Goal: Check status

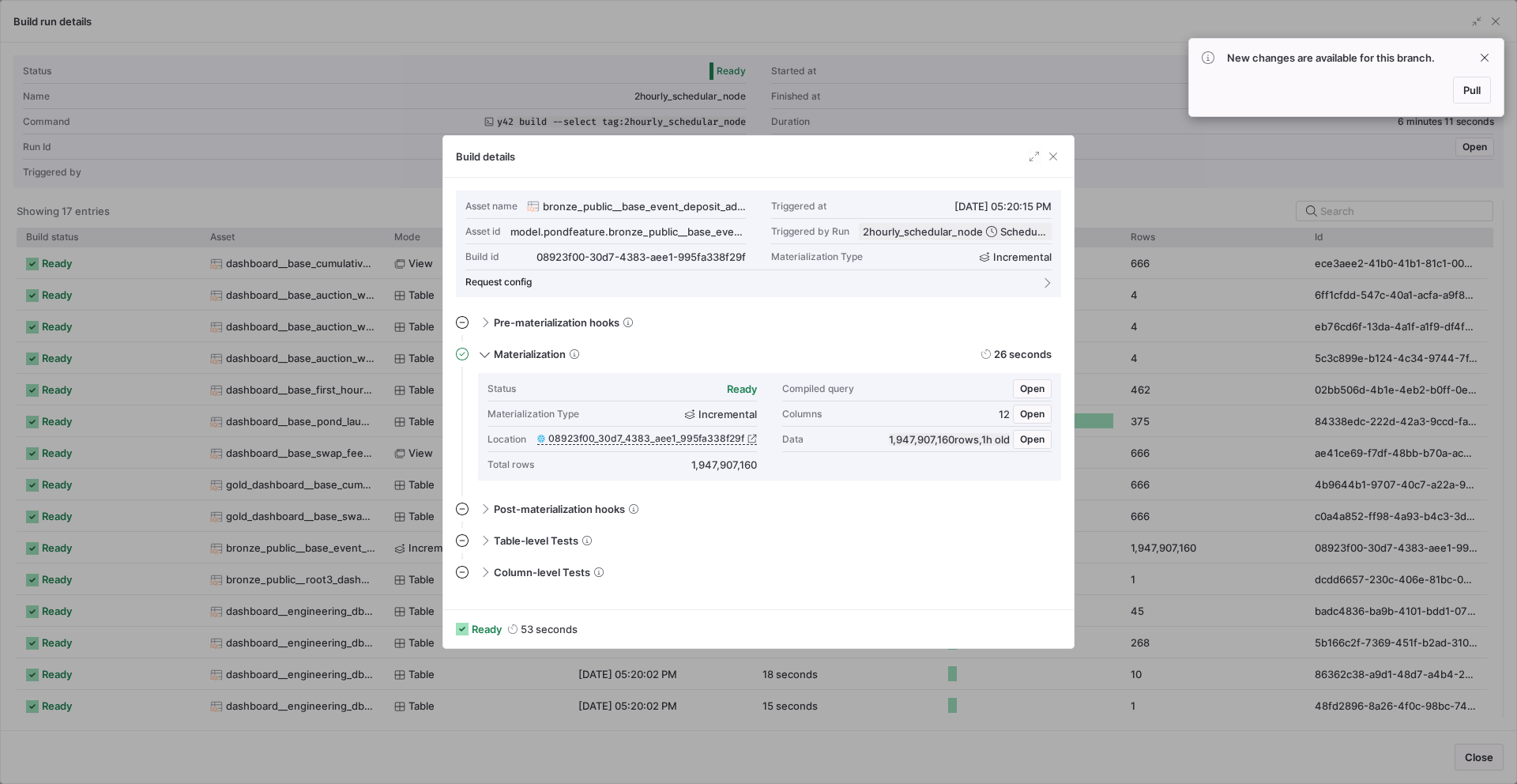
scroll to position [142, 0]
click at [1472, 87] on span "Pull" at bounding box center [1472, 90] width 17 height 13
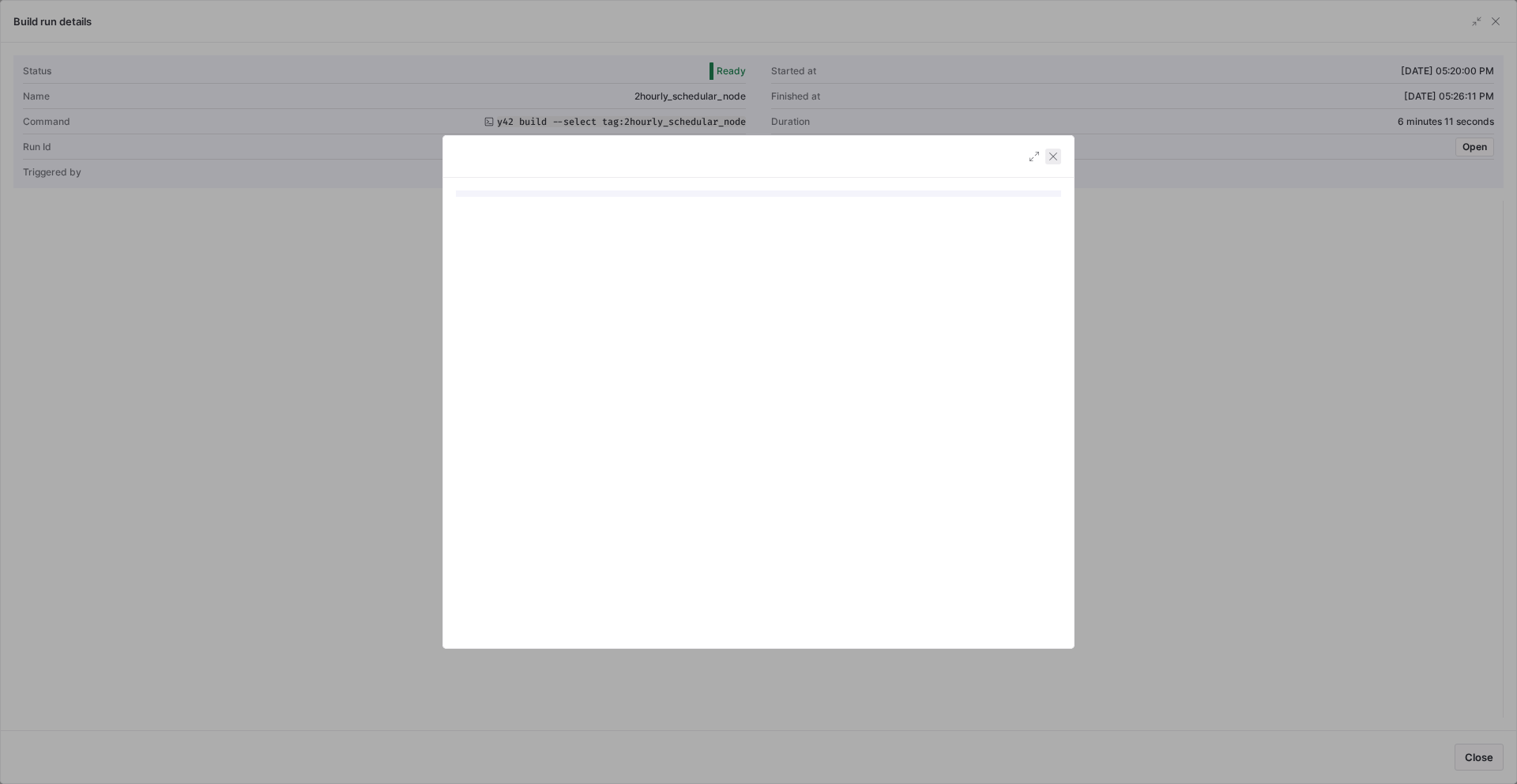
click at [1052, 155] on span "button" at bounding box center [1053, 156] width 15 height 15
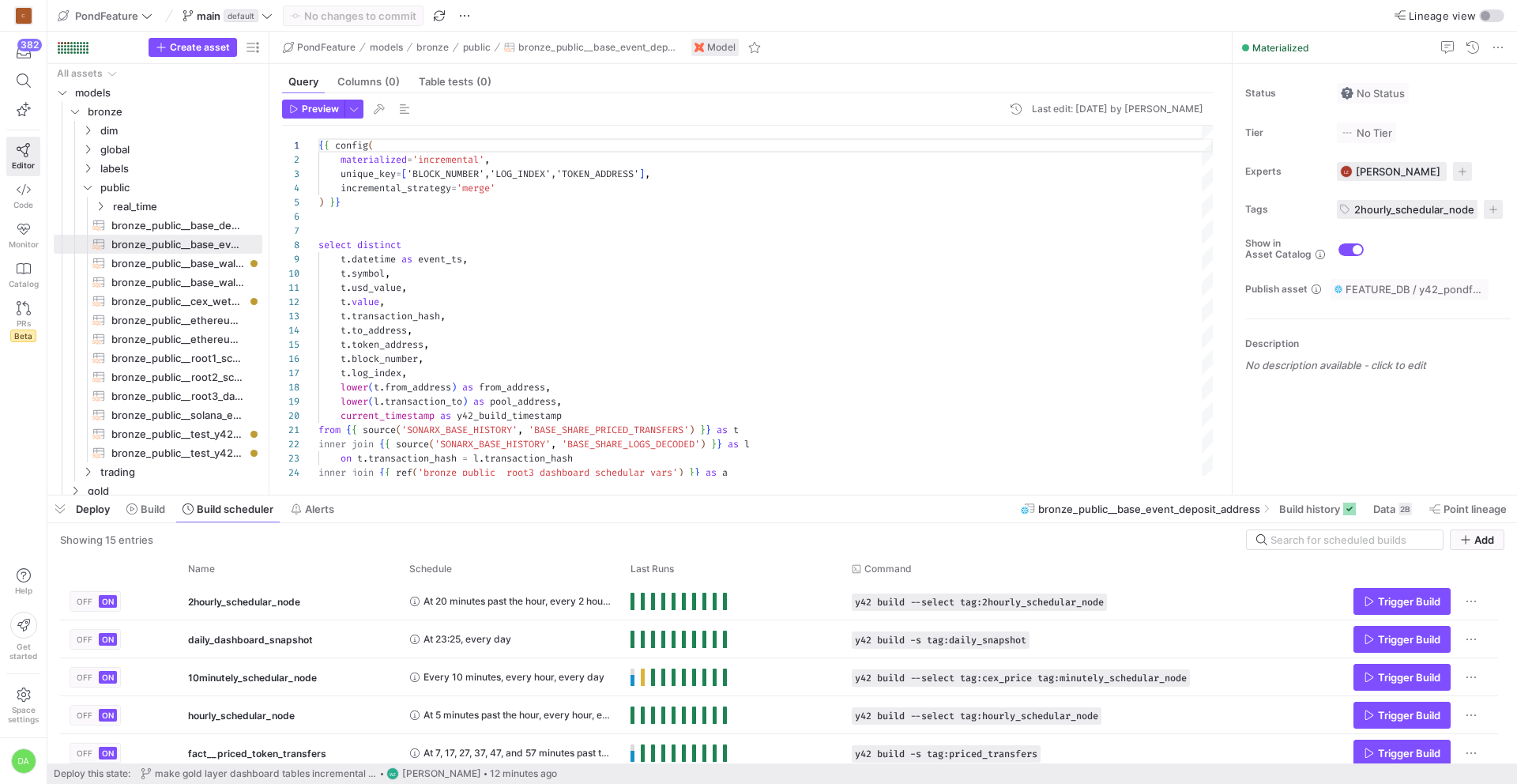
scroll to position [142, 0]
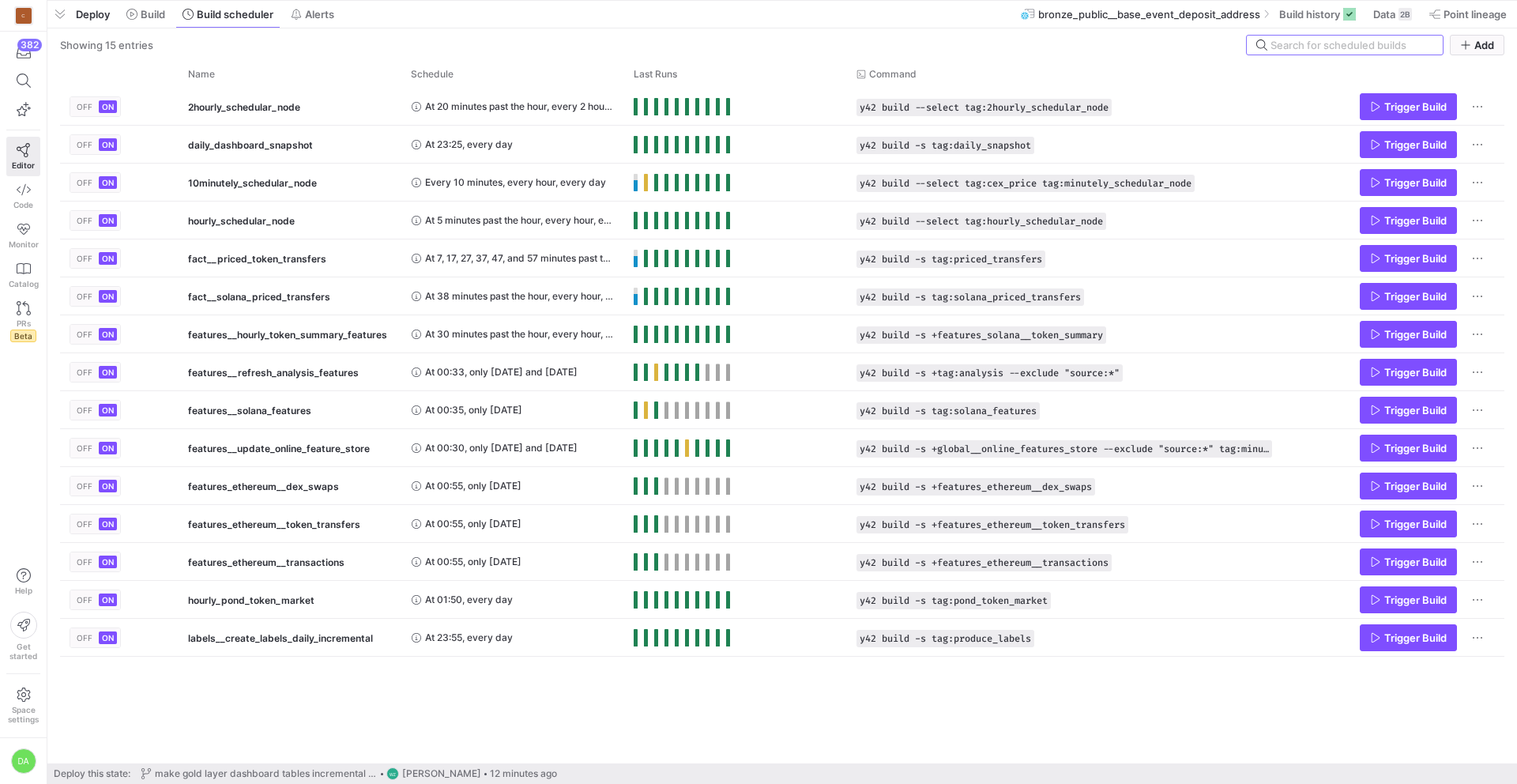
drag, startPoint x: 563, startPoint y: 494, endPoint x: 587, endPoint y: -69, distance: 563.5
click at [587, 0] on html "C 382 Editor Code Monitor Catalog PRs Beta Help Get started Space settings DA P…" at bounding box center [758, 392] width 1517 height 784
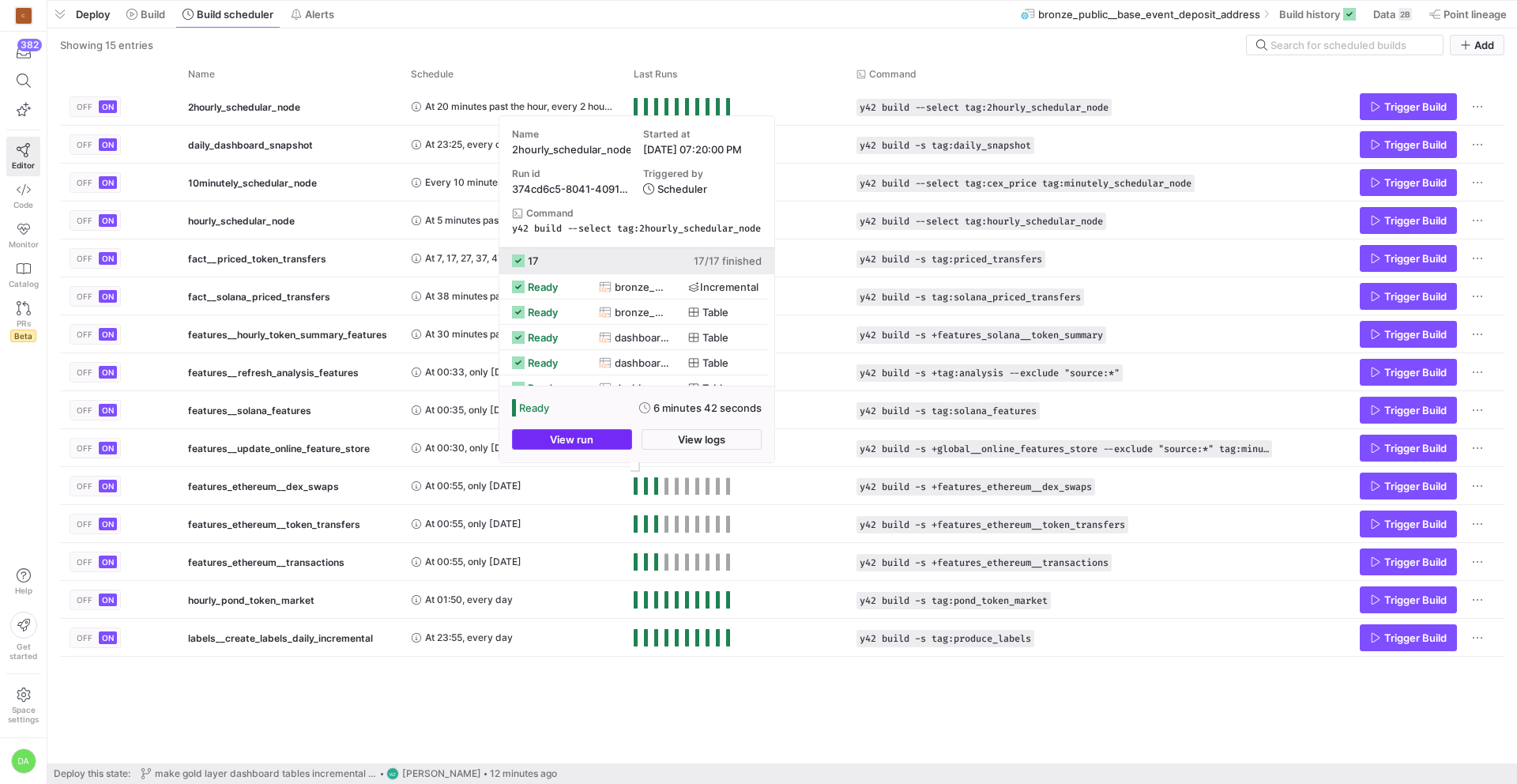
click at [595, 440] on span "button" at bounding box center [572, 440] width 118 height 19
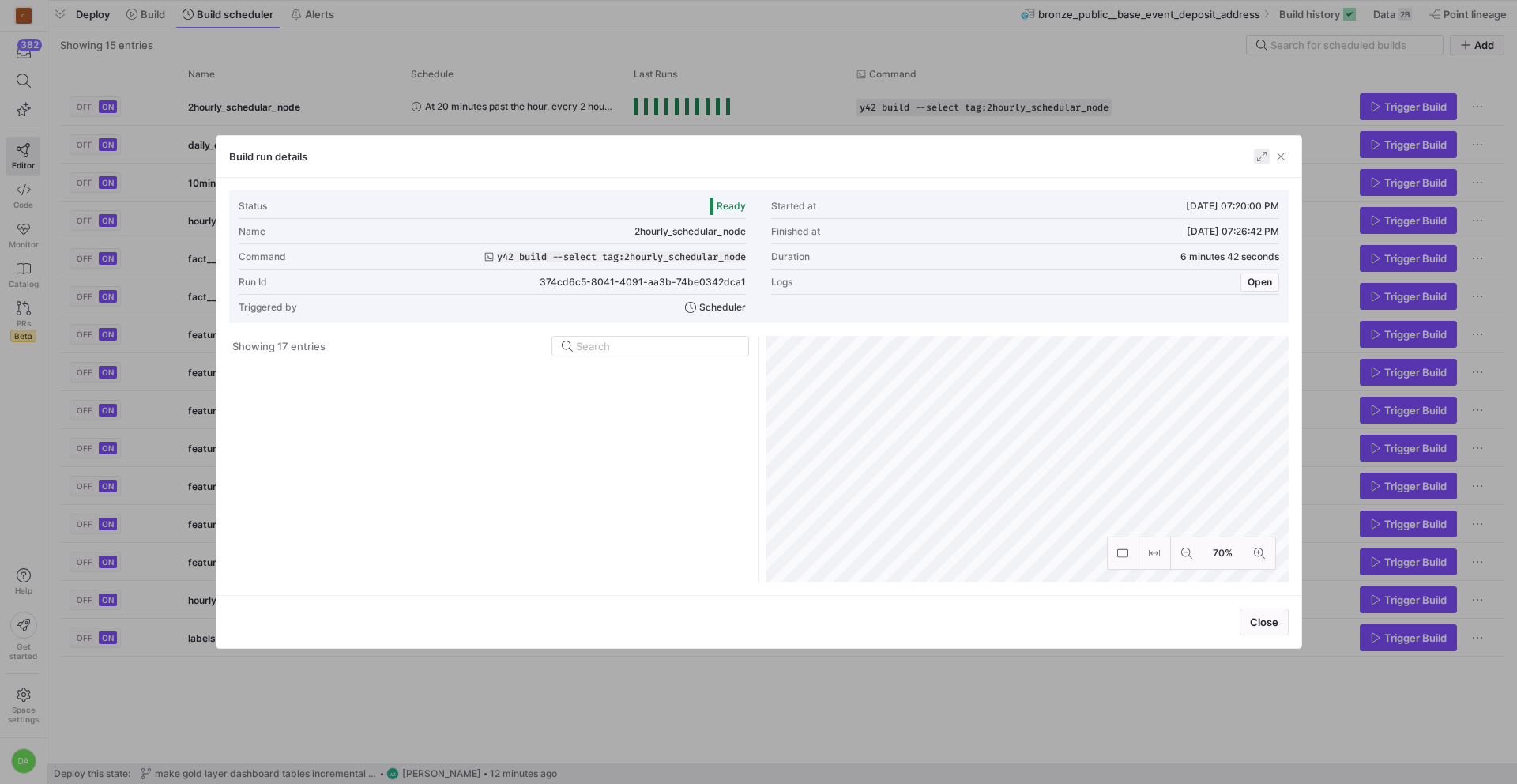
click at [1260, 155] on span "button" at bounding box center [1262, 156] width 15 height 15
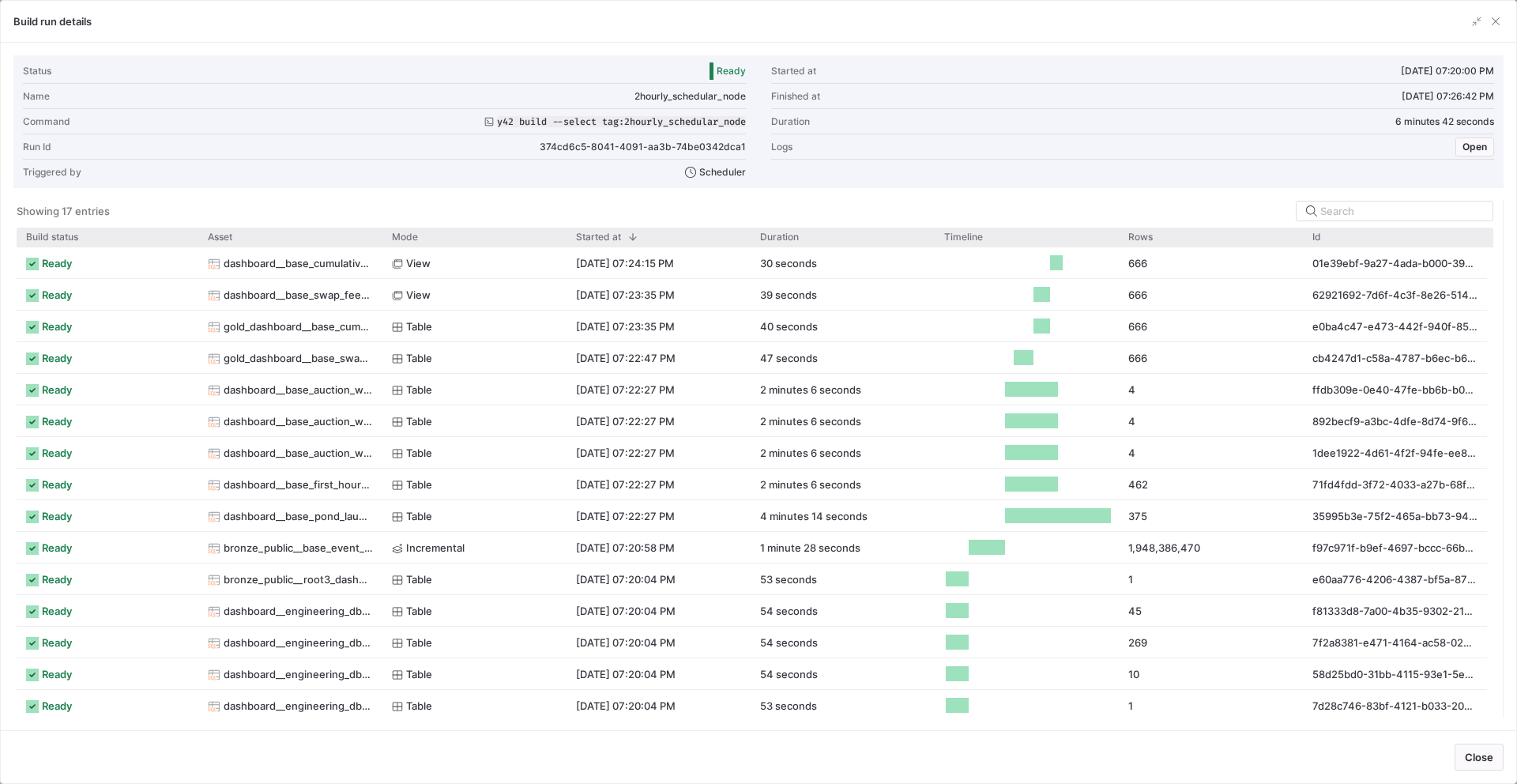
drag, startPoint x: 757, startPoint y: 265, endPoint x: 1692, endPoint y: 299, distance: 935.6
click at [1516, 299] on html "C 382 Editor Code Monitor Catalog PRs Beta Help Get started Space settings DA P…" at bounding box center [758, 392] width 1517 height 784
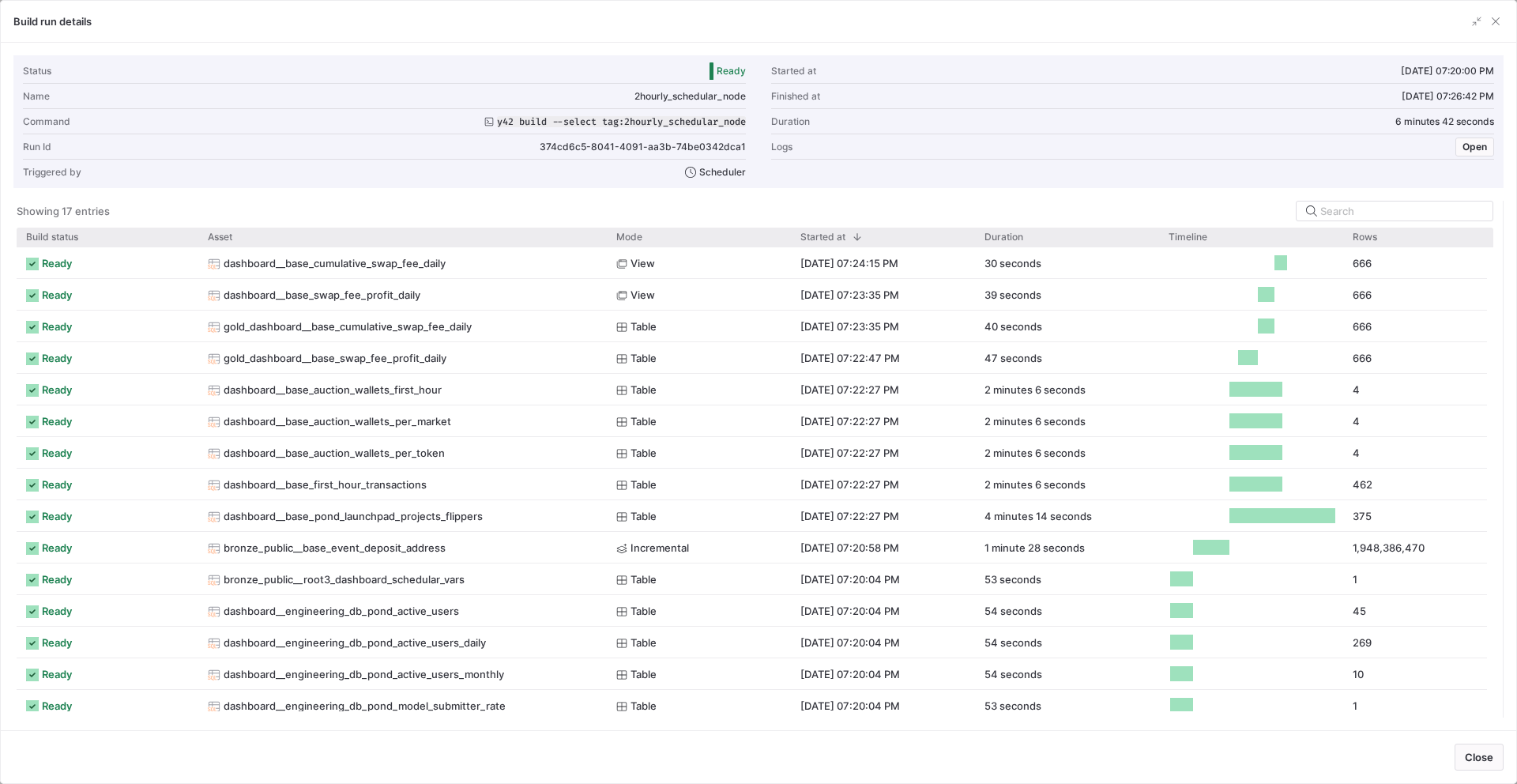
drag, startPoint x: 381, startPoint y: 236, endPoint x: 606, endPoint y: 284, distance: 230.1
click at [606, 284] on div "Build status Asset Mode 1" at bounding box center [754, 473] width 1477 height 490
click at [1496, 21] on span "button" at bounding box center [1496, 21] width 15 height 15
